Goal: Information Seeking & Learning: Learn about a topic

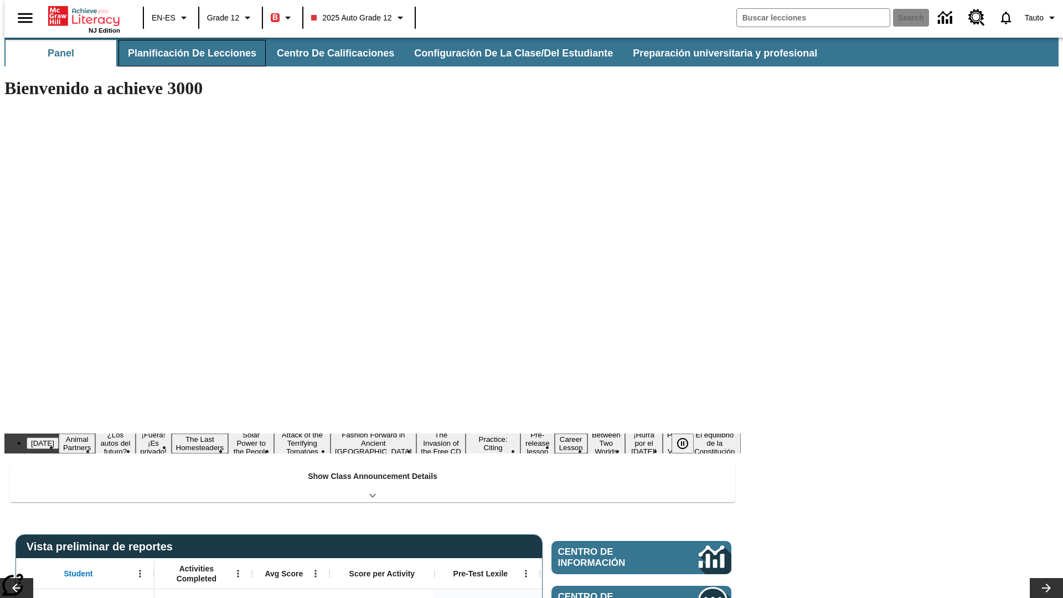
click at [185, 53] on button "Planificación de lecciones" at bounding box center [191, 53] width 147 height 27
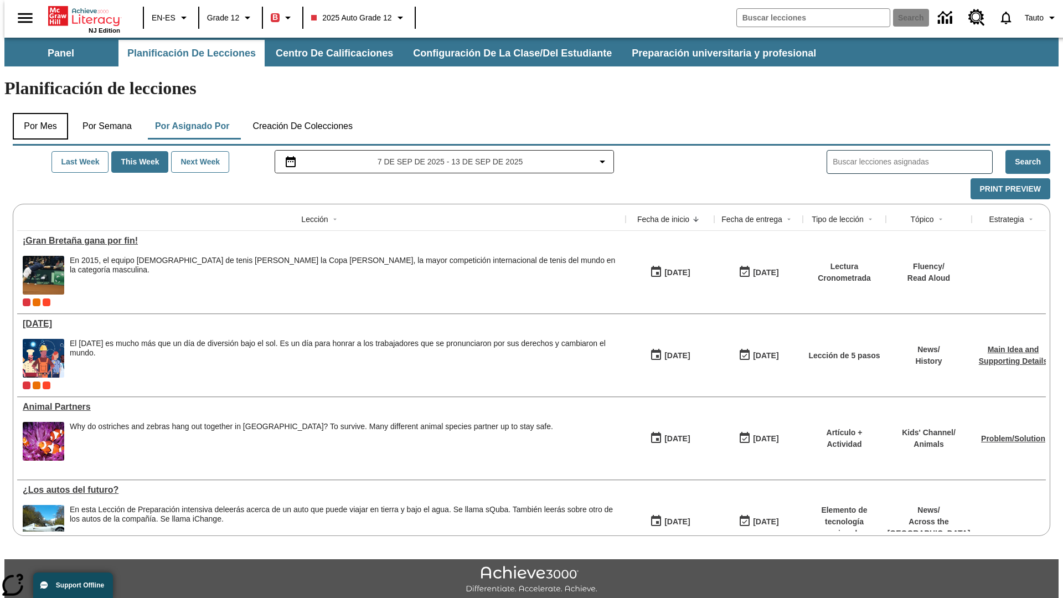
click at [36, 113] on button "Por mes" at bounding box center [40, 126] width 55 height 27
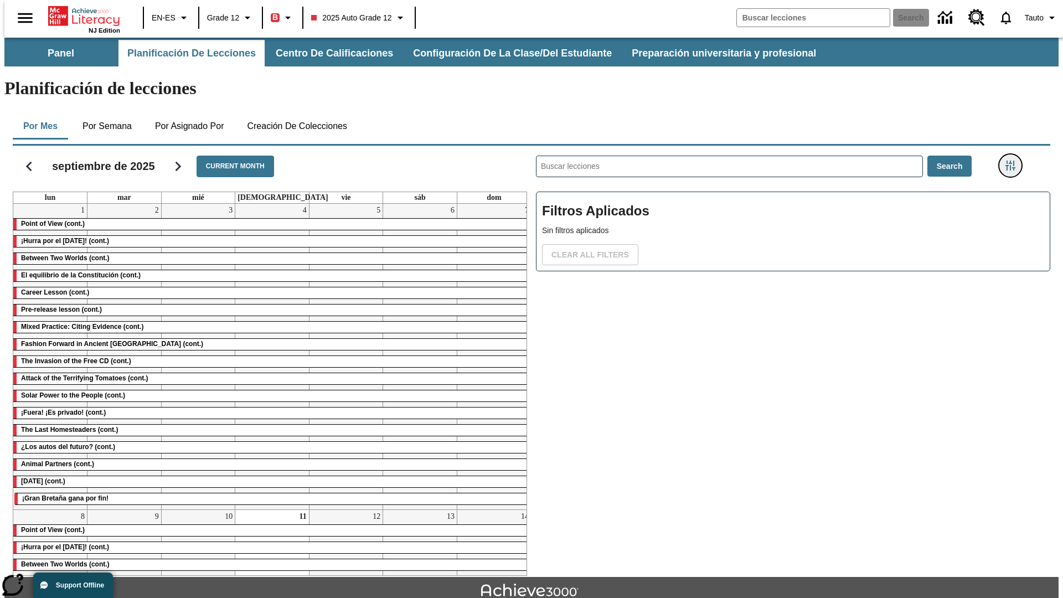
click at [1014, 161] on icon "Menú lateral de filtros" at bounding box center [1010, 166] width 10 height 10
